Goal: Task Accomplishment & Management: Manage account settings

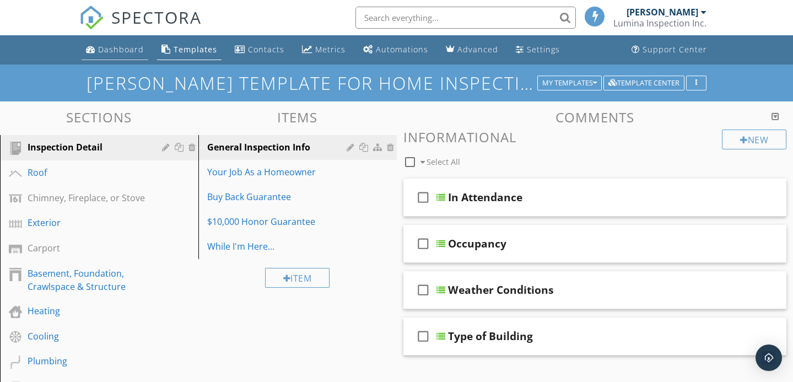
click at [109, 53] on div "Dashboard" at bounding box center [121, 49] width 46 height 10
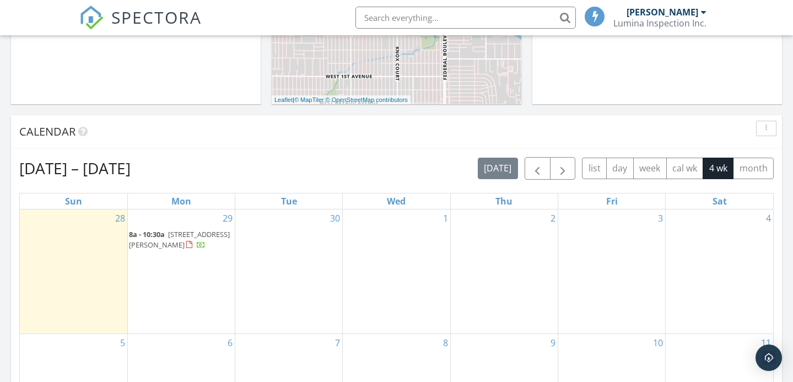
scroll to position [372, 0]
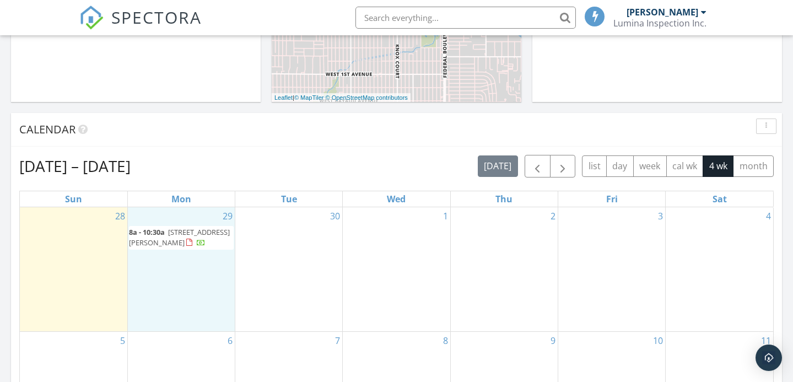
click at [155, 250] on div "29 8a - 10:30a 269 Milton Ave, San Bruno 94066" at bounding box center [181, 269] width 107 height 124
click at [157, 235] on span "8a - 10:30a" at bounding box center [147, 232] width 36 height 10
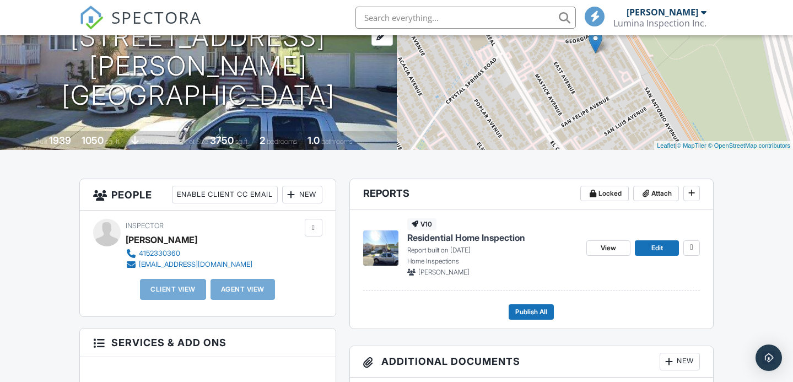
scroll to position [160, 0]
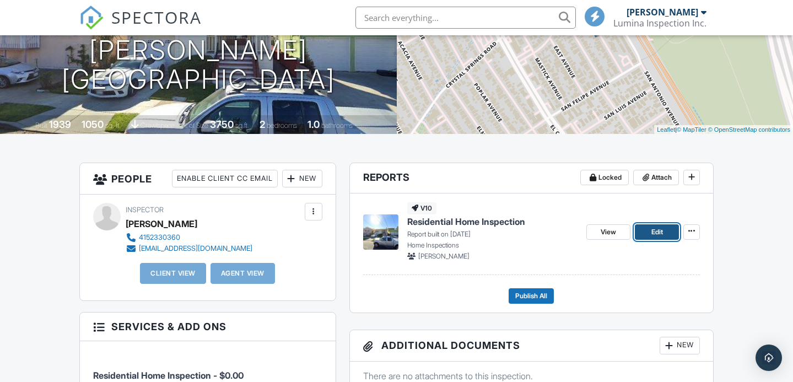
click at [655, 233] on span "Edit" at bounding box center [658, 232] width 12 height 11
